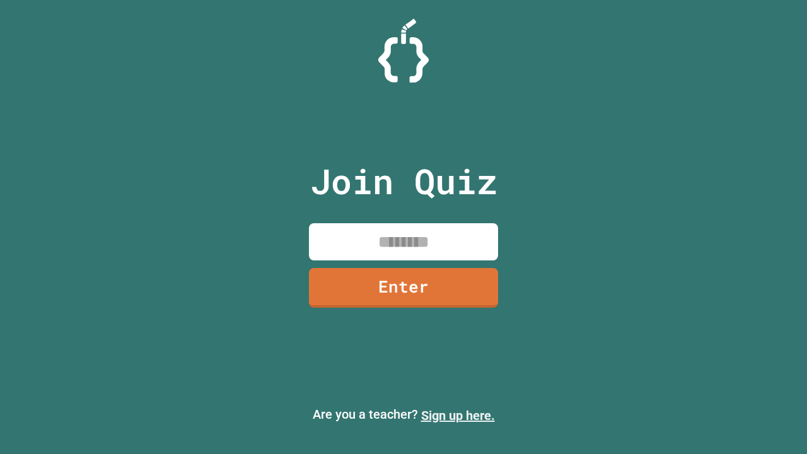
click at [457, 415] on link "Sign up here." at bounding box center [458, 415] width 74 height 15
